Goal: Use online tool/utility: Utilize a website feature to perform a specific function

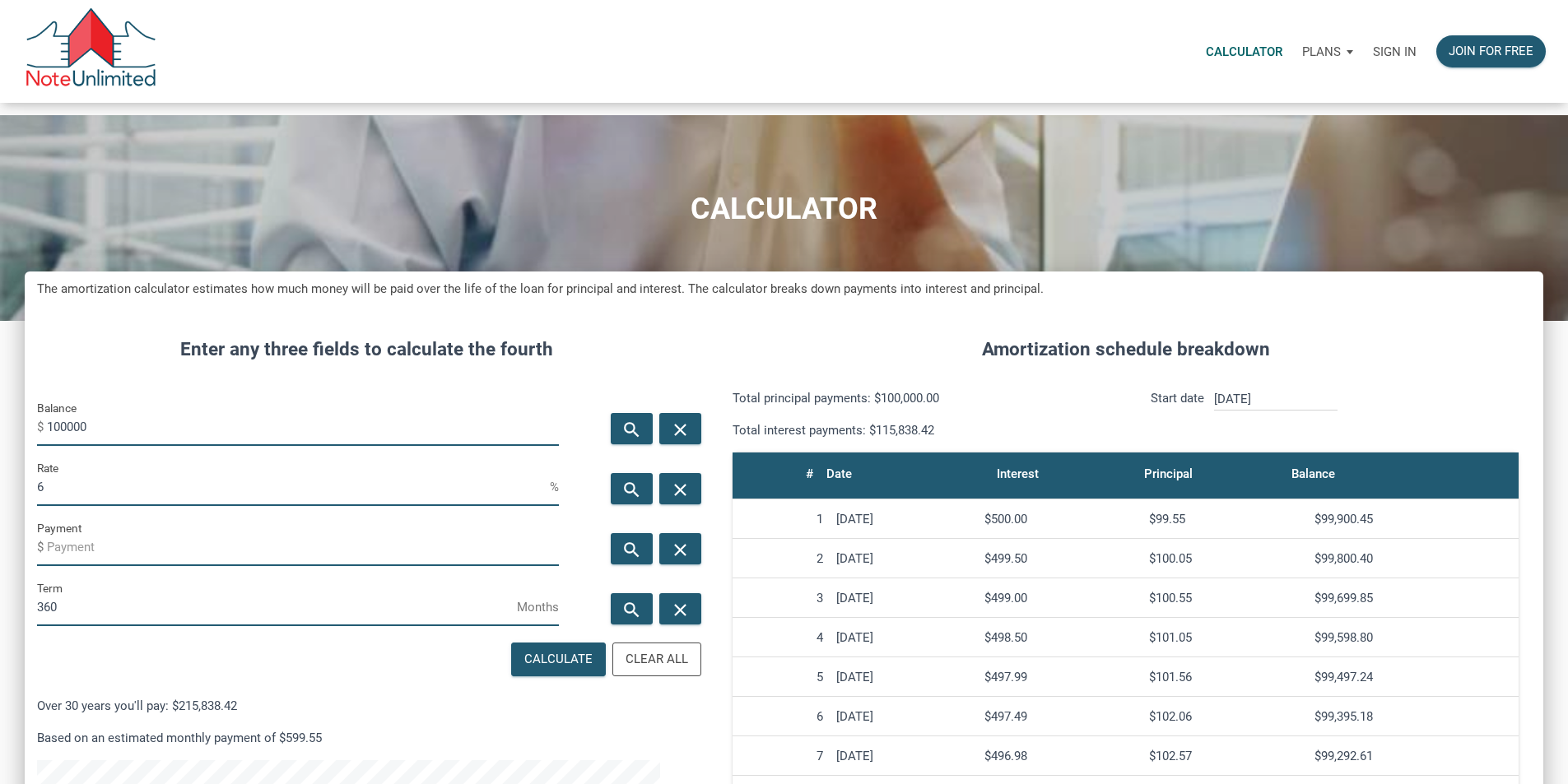
scroll to position [821428, 821394]
type input "1"
type input "329650"
click at [91, 506] on input "6" at bounding box center [294, 487] width 513 height 37
click at [1372, 59] on p "Sign in" at bounding box center [1394, 51] width 43 height 15
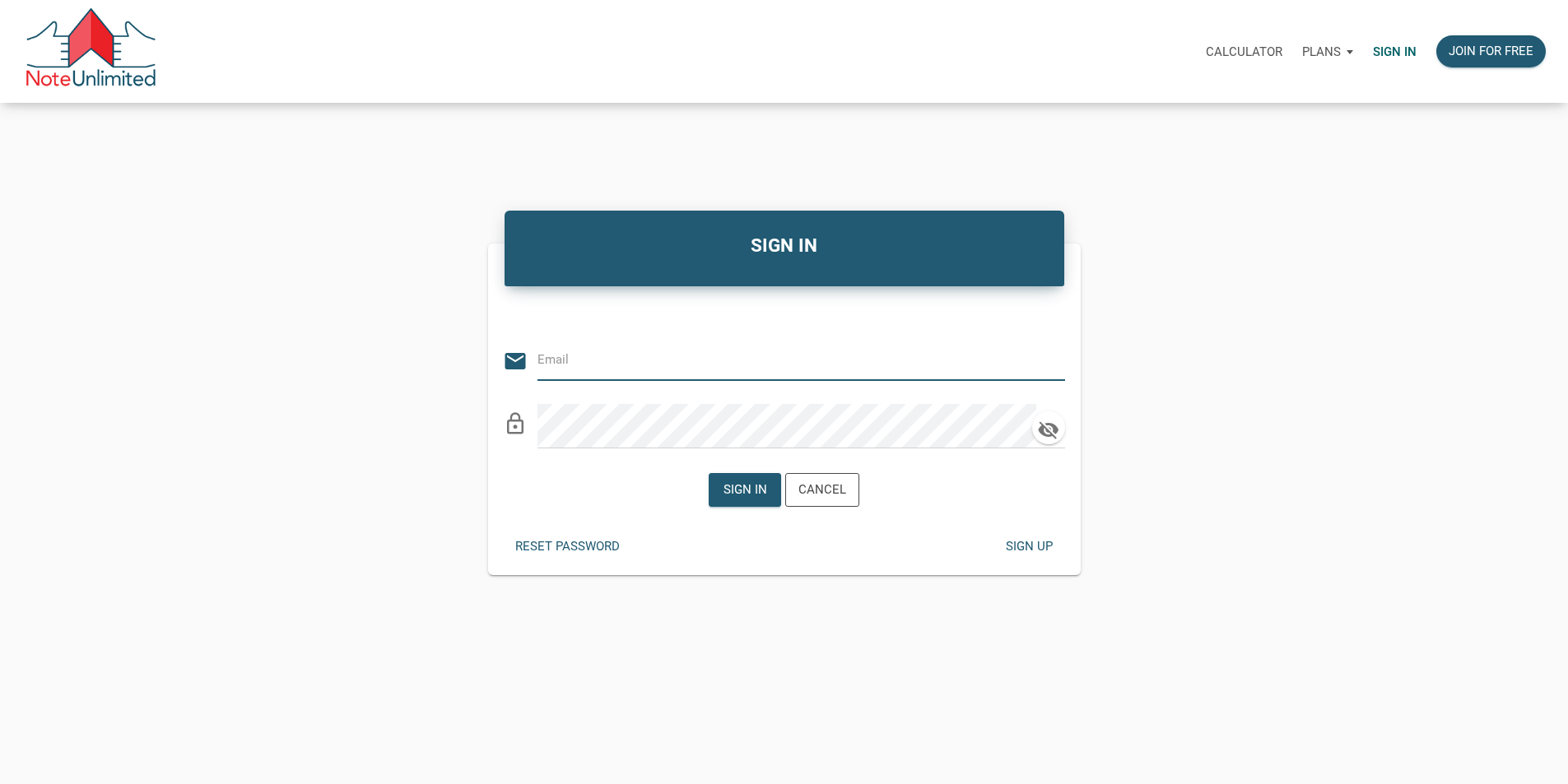
type input "[EMAIL_ADDRESS][DOMAIN_NAME]"
click at [736, 499] on div "Sign in" at bounding box center [745, 490] width 43 height 19
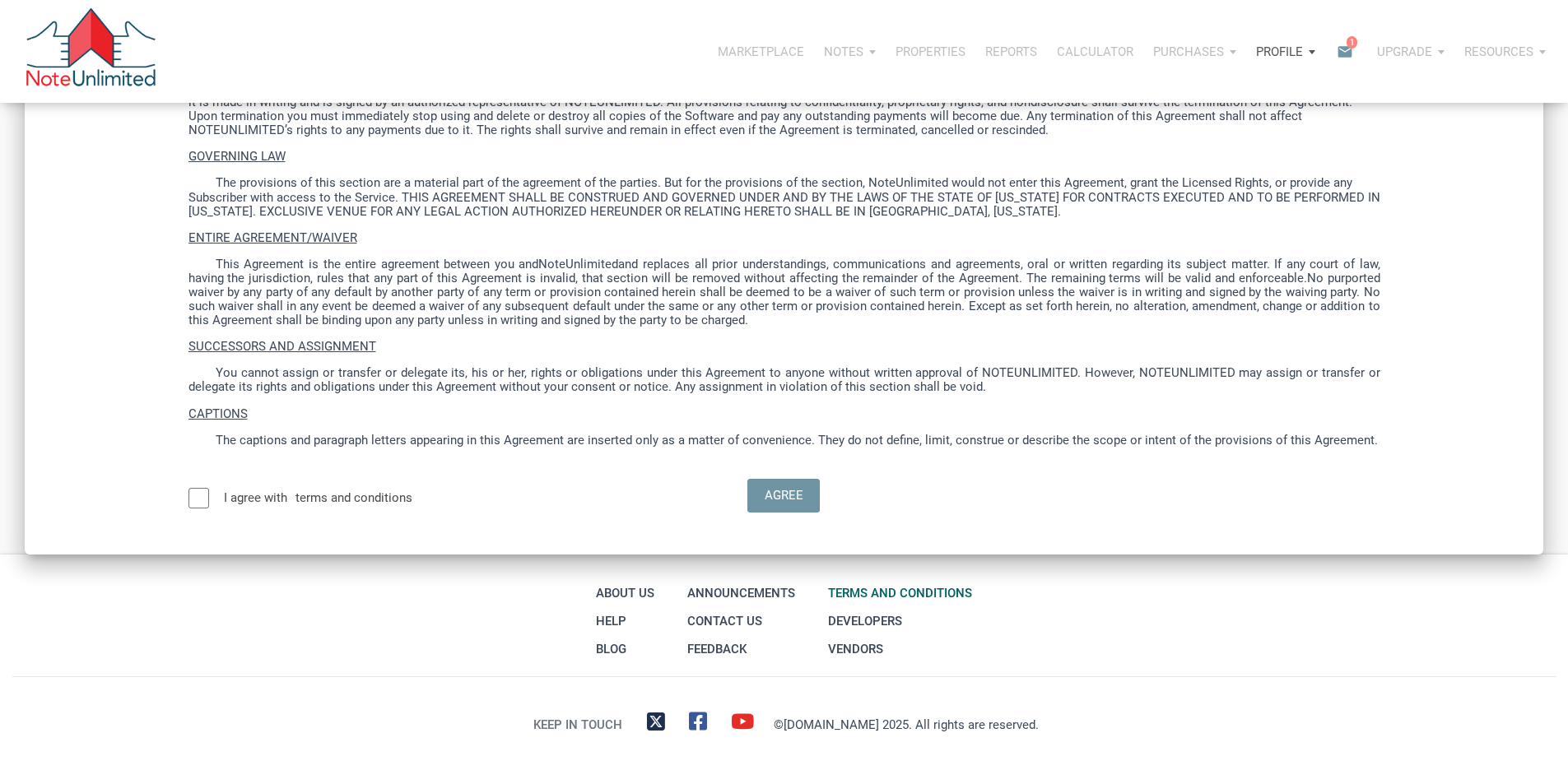
scroll to position [5092, 0]
click at [209, 488] on div at bounding box center [199, 498] width 21 height 21
click at [771, 486] on div "Agree" at bounding box center [784, 496] width 39 height 19
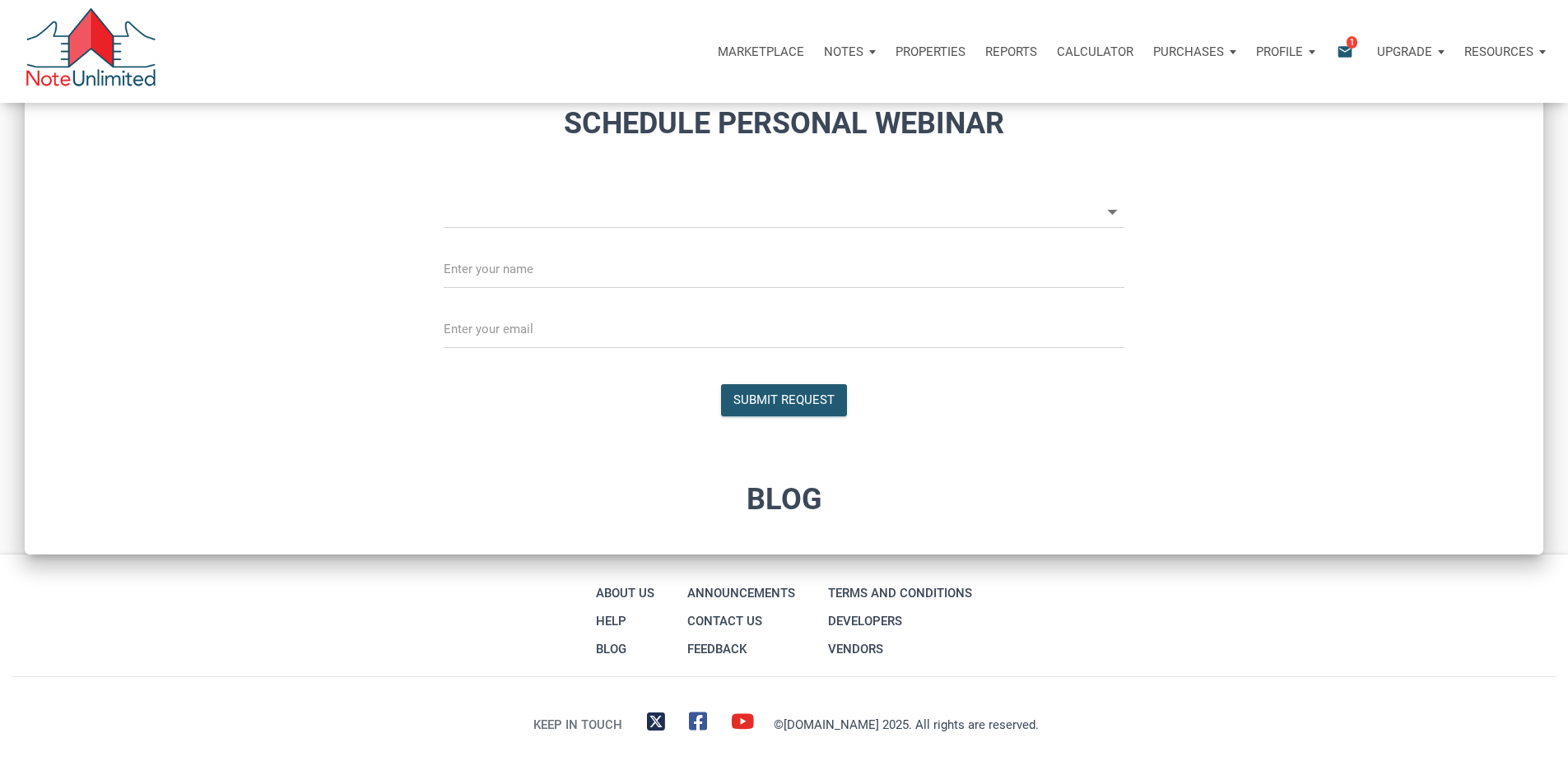
scroll to position [1700, 0]
select select
type input "Introduction to new features"
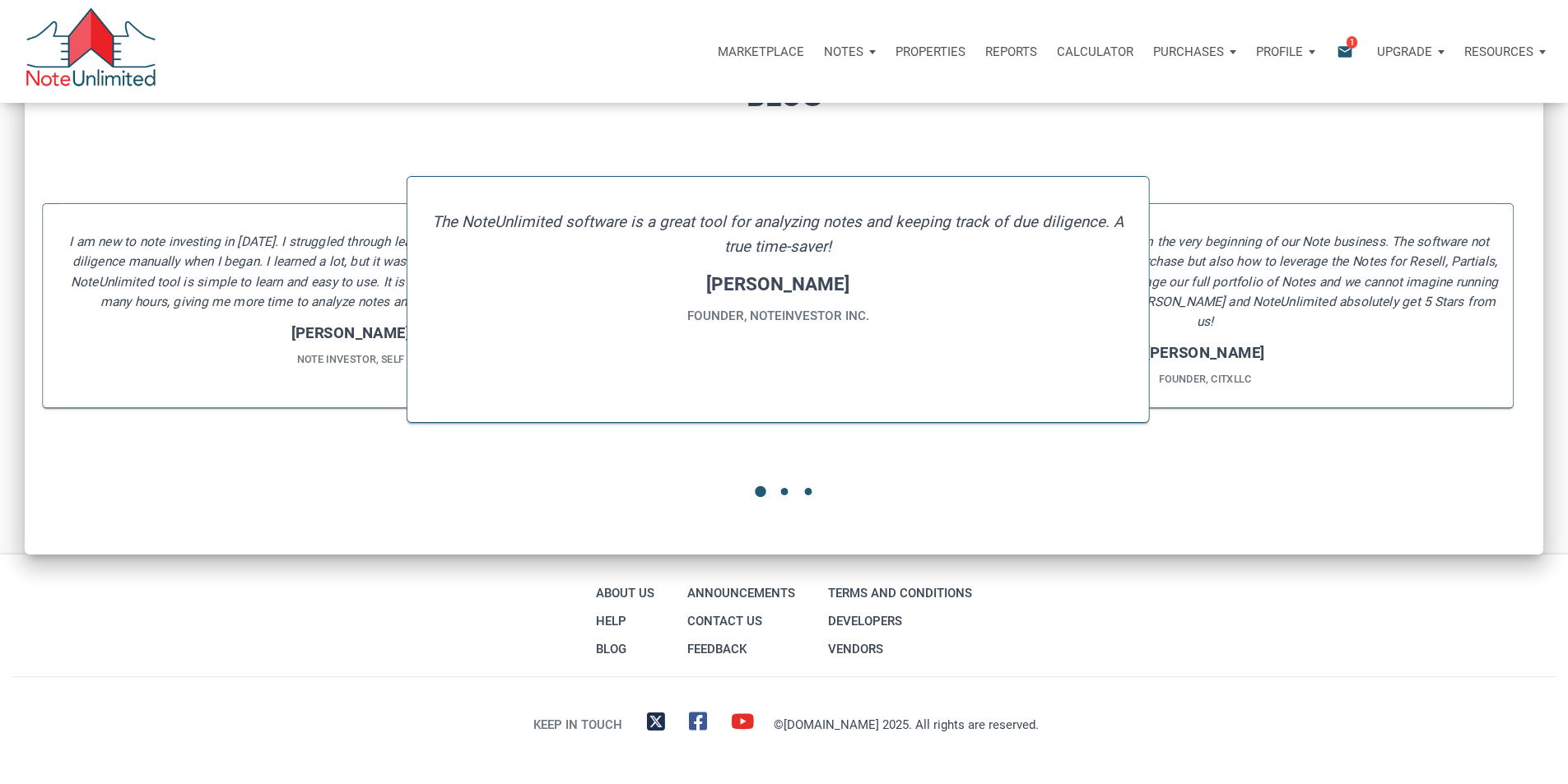
select select
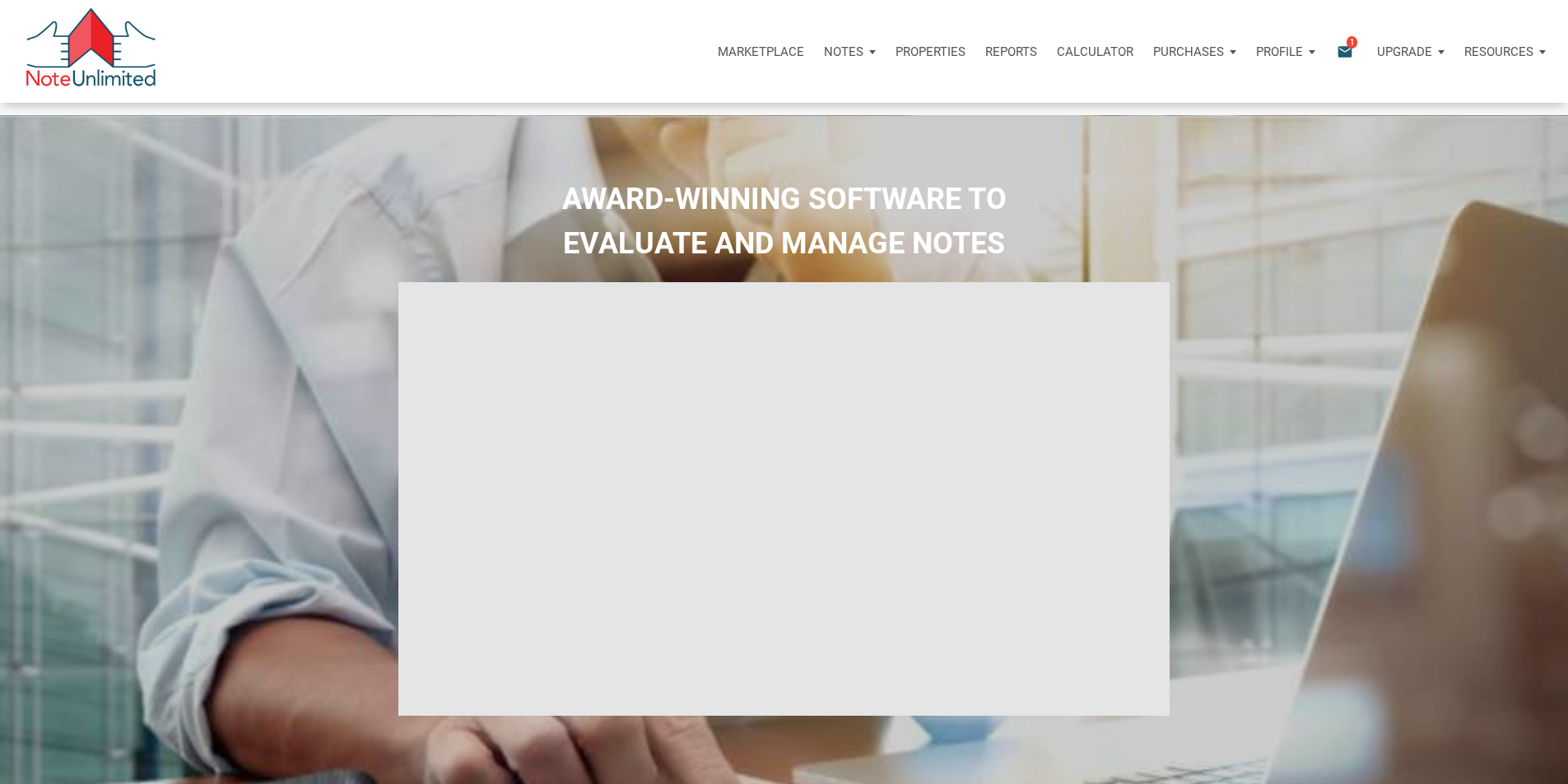
click at [1056, 51] on p "Calculator" at bounding box center [1094, 51] width 76 height 15
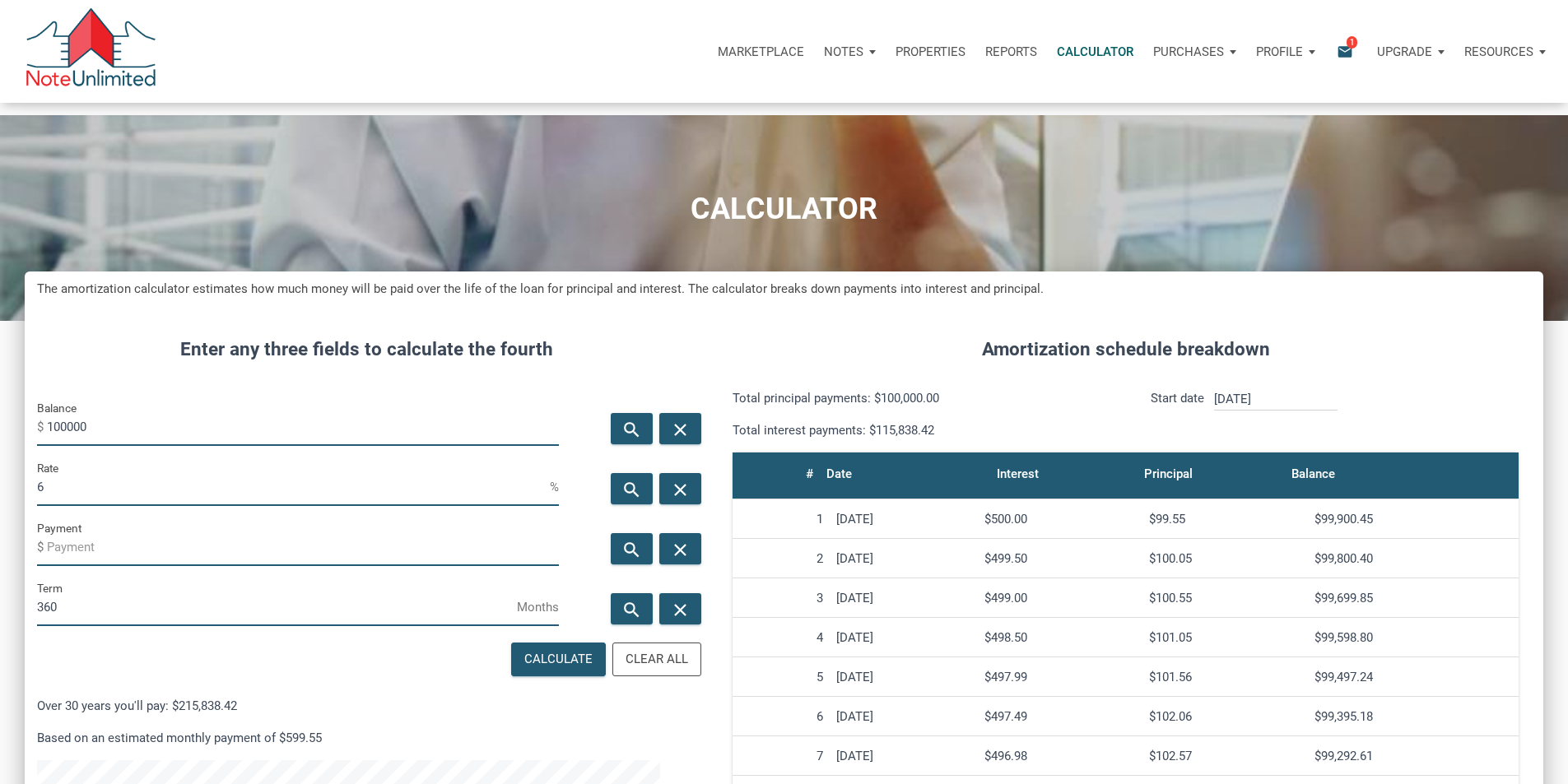
scroll to position [1006, 1494]
drag, startPoint x: 152, startPoint y: 456, endPoint x: 34, endPoint y: 449, distance: 118.2
click at [29, 452] on div "CALCULATOR The amortization calculator estimates how much money will be paid ov…" at bounding box center [784, 646] width 1568 height 1061
type input "329650"
click at [182, 506] on input "6" at bounding box center [294, 487] width 513 height 37
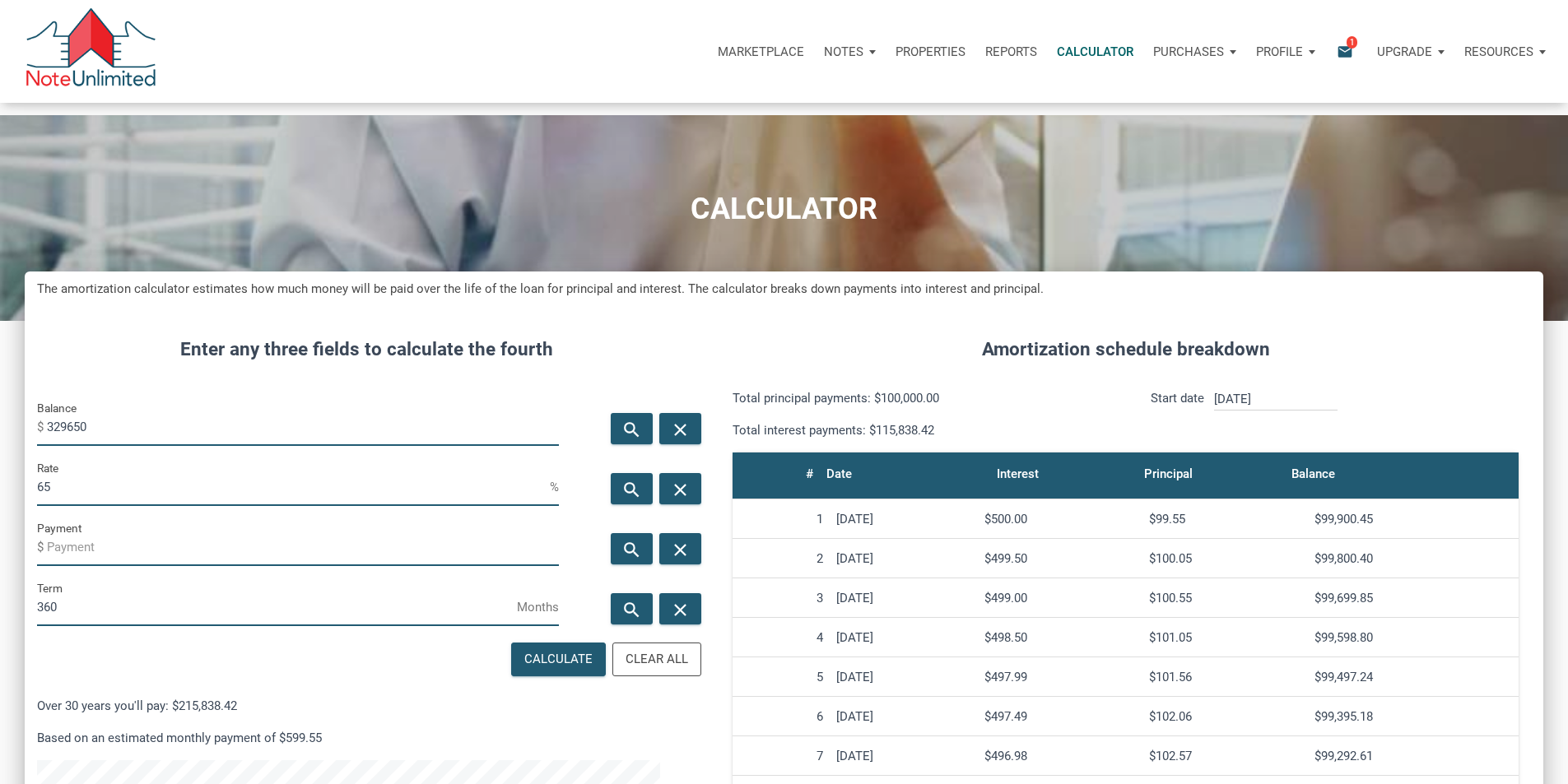
type input "6"
type input "3.5"
click at [622, 559] on icon "search" at bounding box center [631, 549] width 20 height 21
type input "-1480.28"
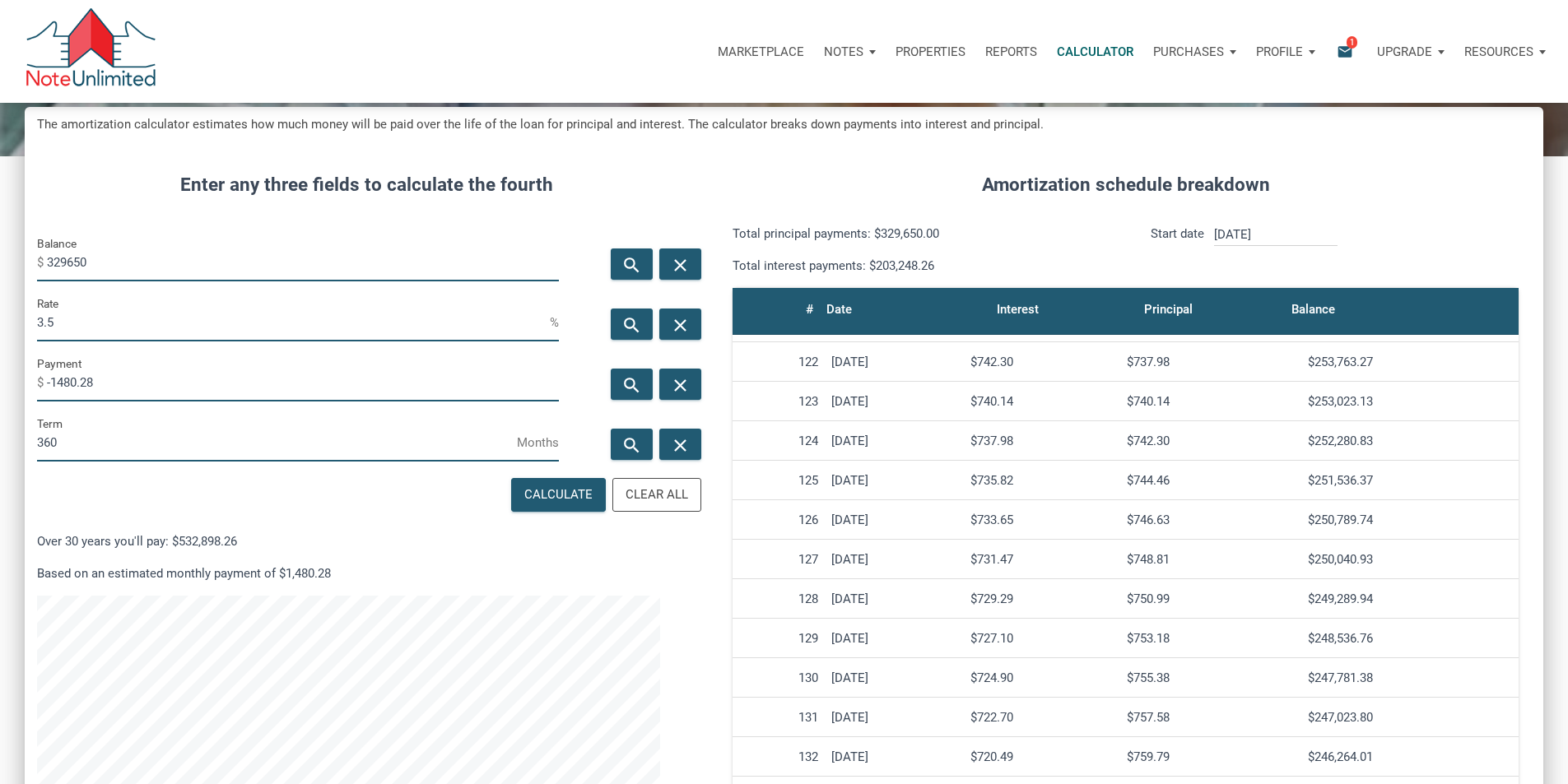
scroll to position [5346, 0]
